Goal: Task Accomplishment & Management: Use online tool/utility

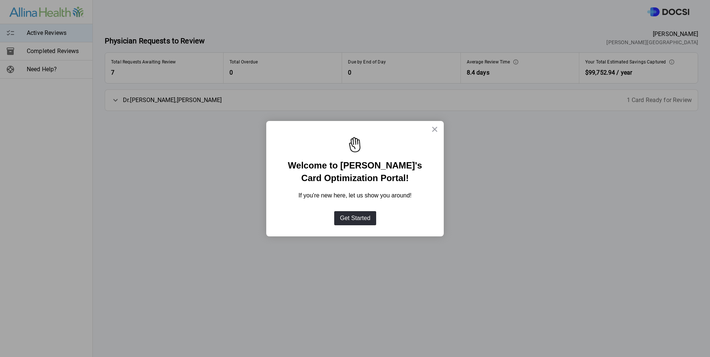
click at [320, 291] on div at bounding box center [355, 178] width 710 height 357
click at [360, 218] on button "Get Started" at bounding box center [355, 218] width 42 height 14
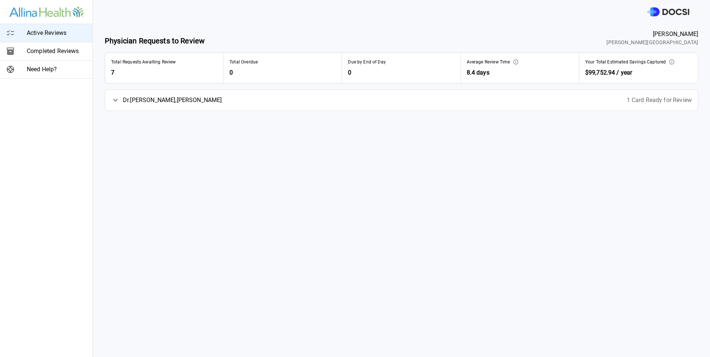
click at [135, 104] on span "[PERSON_NAME]" at bounding box center [172, 100] width 99 height 9
